Goal: Task Accomplishment & Management: Use online tool/utility

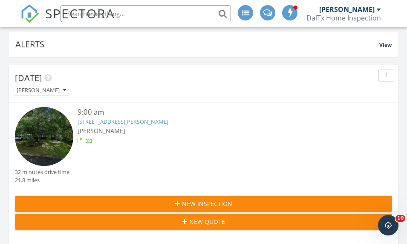
click at [115, 123] on link "7123 Vivian Ave, Dallas, TX 75223" at bounding box center [123, 122] width 91 height 8
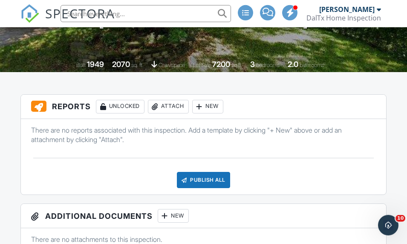
click at [214, 106] on div "New" at bounding box center [207, 107] width 31 height 14
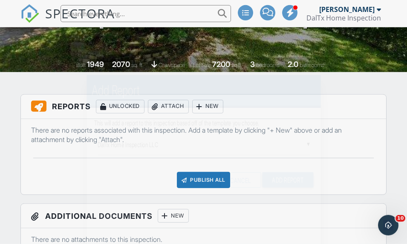
scroll to position [174, 0]
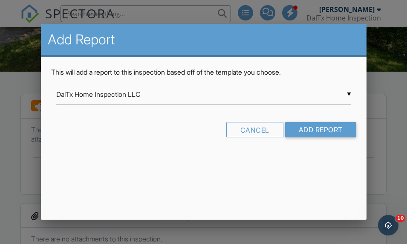
click at [347, 99] on input "DalTx Home Inspection LLC" at bounding box center [203, 94] width 295 height 21
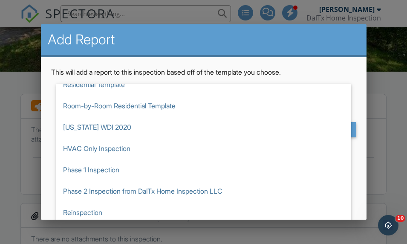
scroll to position [32, 0]
click at [75, 217] on span "Reinspection" at bounding box center [203, 212] width 295 height 21
type input "Reinspection"
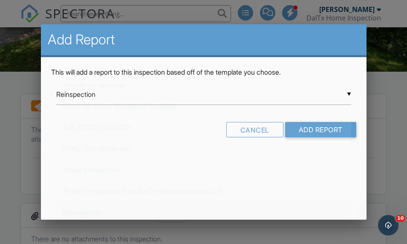
scroll to position [0, 0]
click at [329, 133] on input "Add Report" at bounding box center [320, 129] width 71 height 15
